Goal: Task Accomplishment & Management: Manage account settings

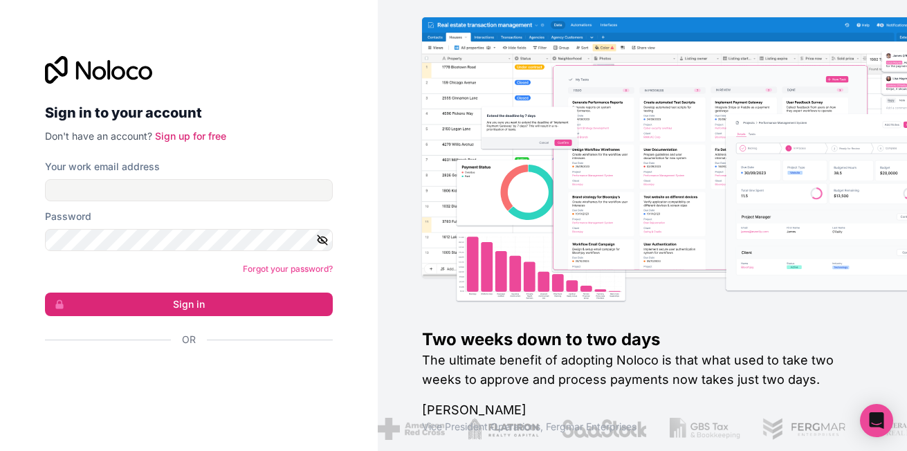
click at [320, 66] on div at bounding box center [189, 70] width 288 height 28
drag, startPoint x: 225, startPoint y: 170, endPoint x: 220, endPoint y: 184, distance: 14.7
click at [221, 182] on div "Your work email address" at bounding box center [189, 181] width 288 height 42
click at [220, 185] on input "Your work email address" at bounding box center [189, 190] width 288 height 22
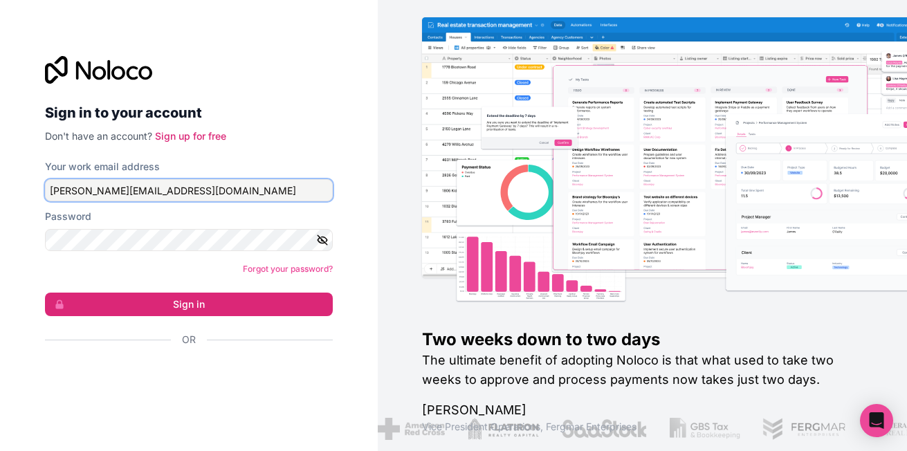
type input "[PERSON_NAME][EMAIL_ADDRESS][DOMAIN_NAME]"
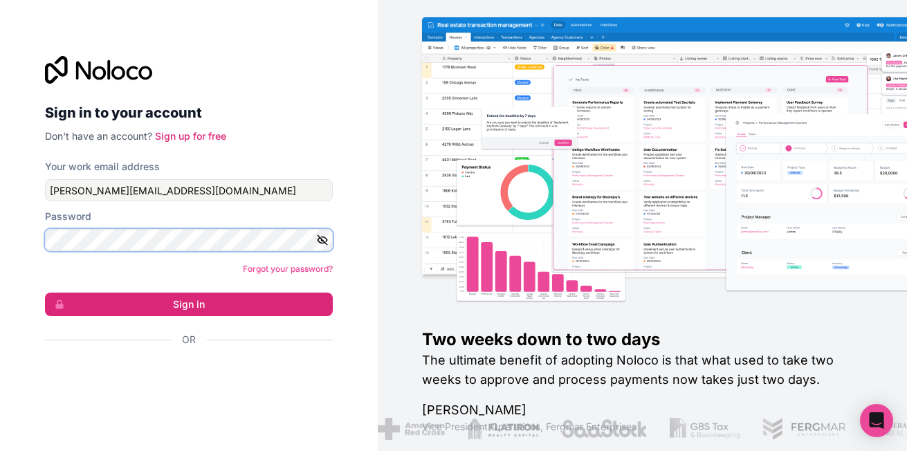
scroll to position [0, 303]
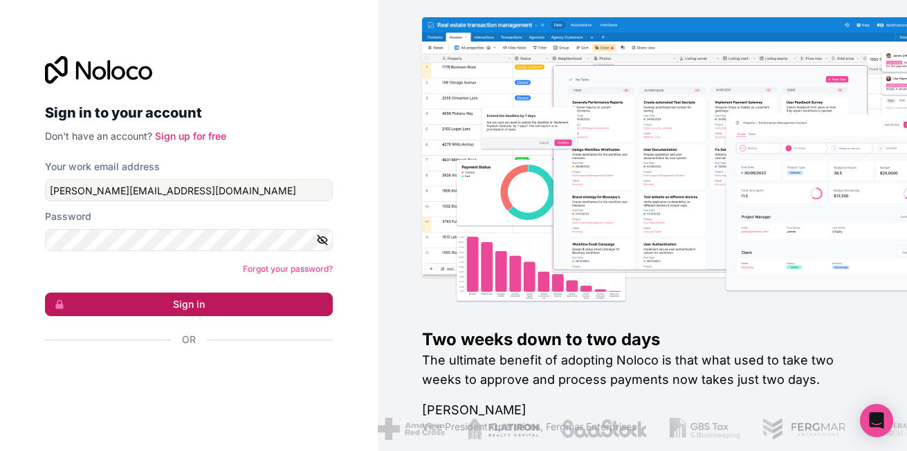
click at [185, 309] on button "Sign in" at bounding box center [189, 305] width 288 height 24
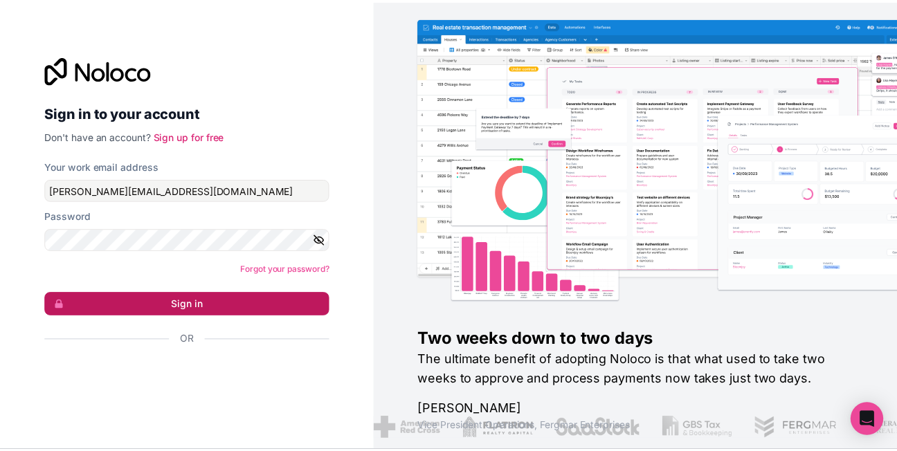
scroll to position [0, 0]
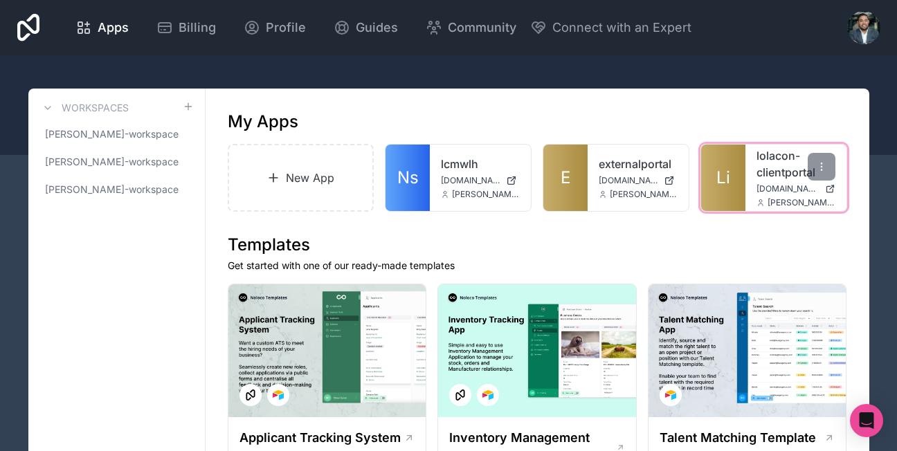
click at [737, 187] on link "Li" at bounding box center [723, 178] width 44 height 66
